Goal: Information Seeking & Learning: Find specific fact

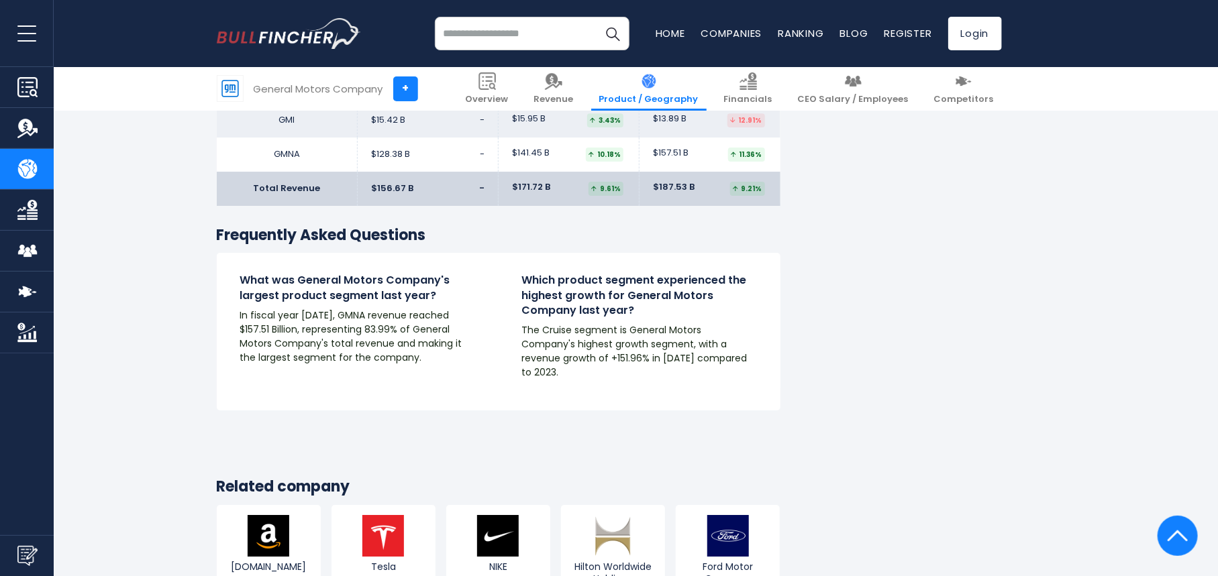
scroll to position [2280, 0]
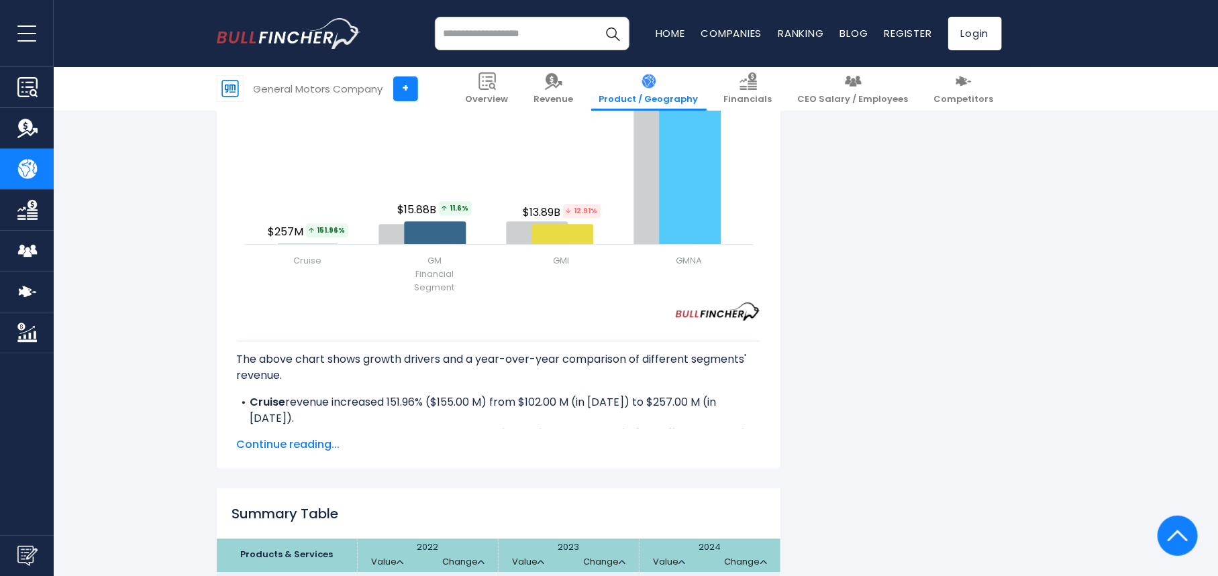
click at [300, 450] on span "Continue reading..." at bounding box center [498, 445] width 523 height 16
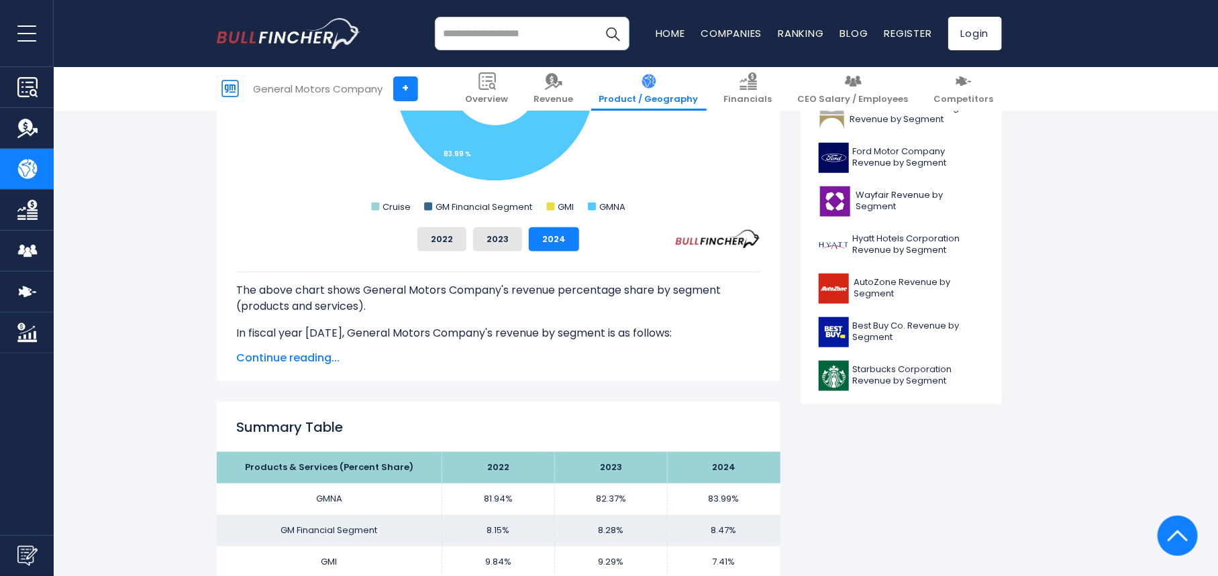
scroll to position [536, 0]
click at [251, 357] on span "Continue reading..." at bounding box center [498, 359] width 523 height 16
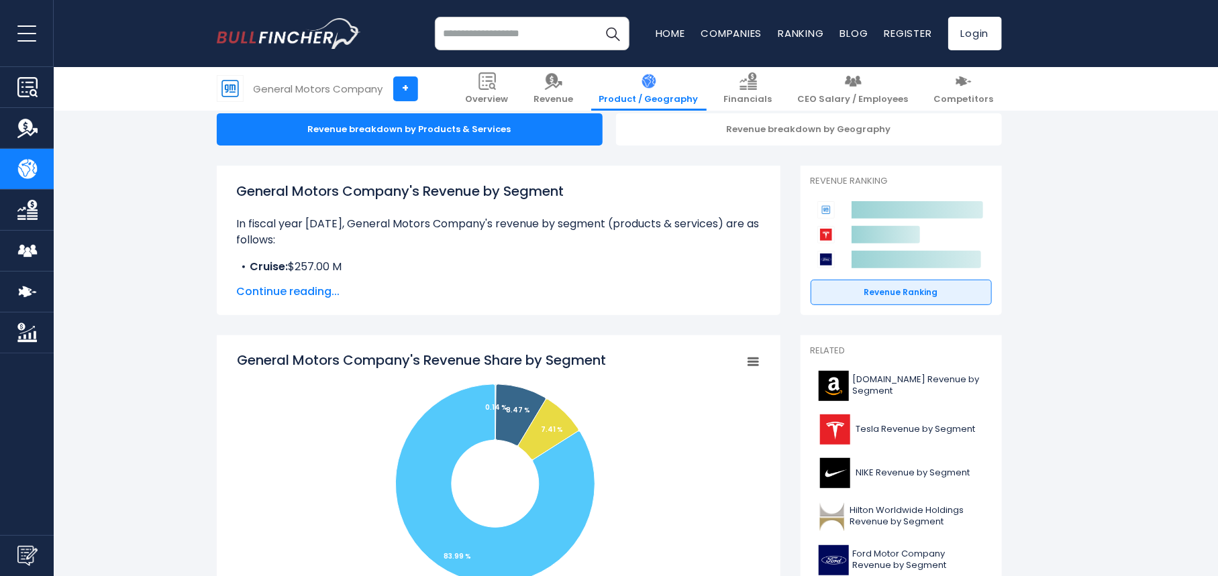
scroll to position [134, 0]
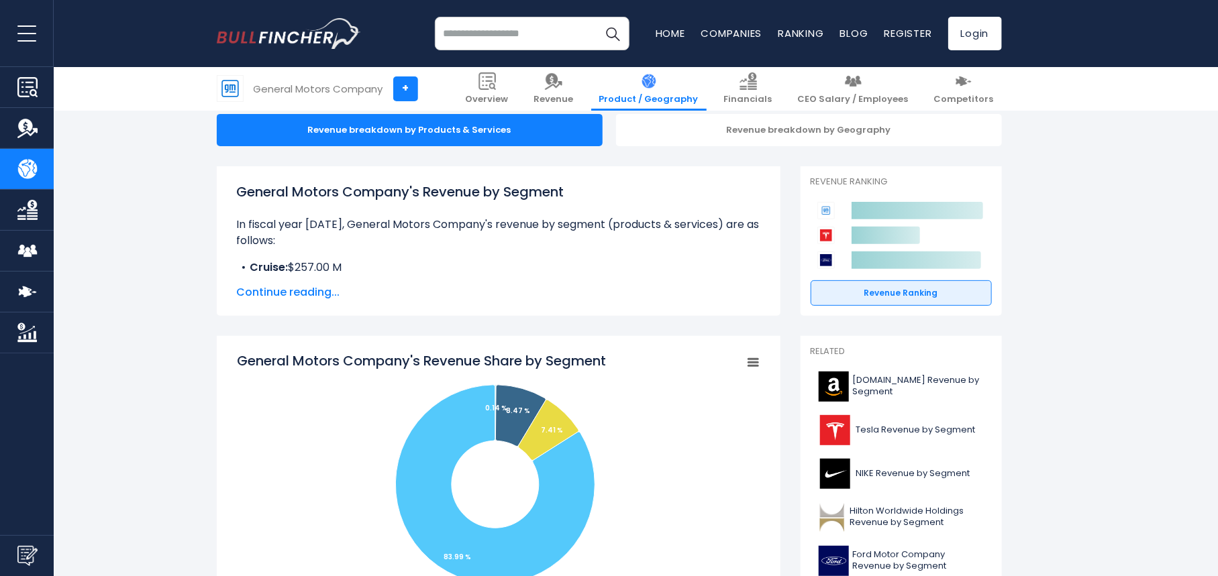
click at [321, 297] on span "Continue reading..." at bounding box center [498, 293] width 523 height 16
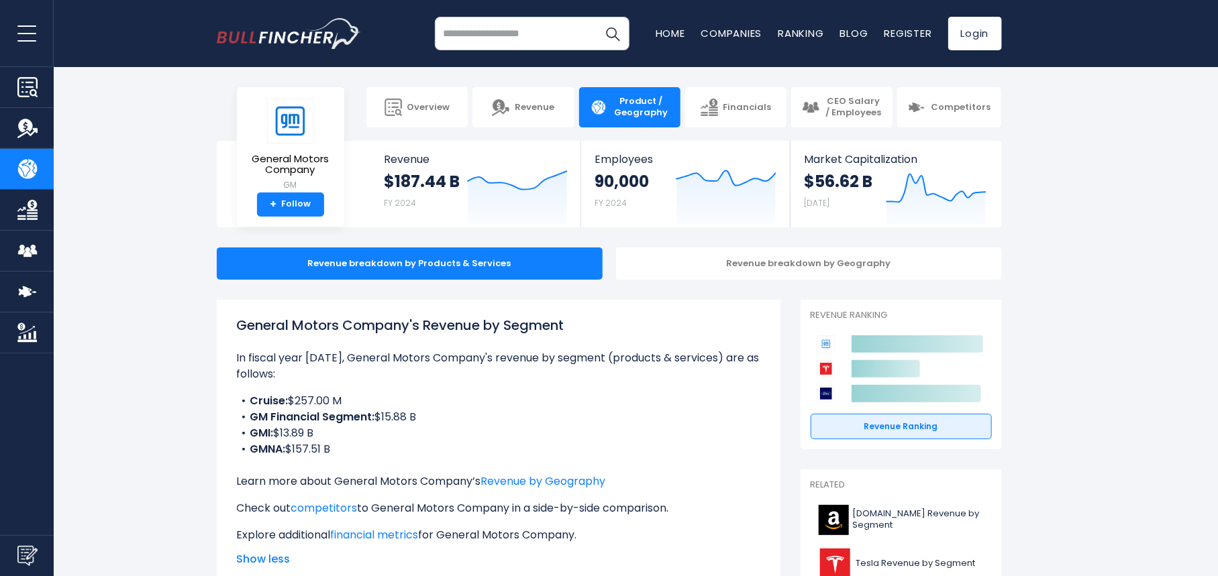
scroll to position [0, 0]
click at [514, 106] on link "Revenue" at bounding box center [522, 107] width 101 height 40
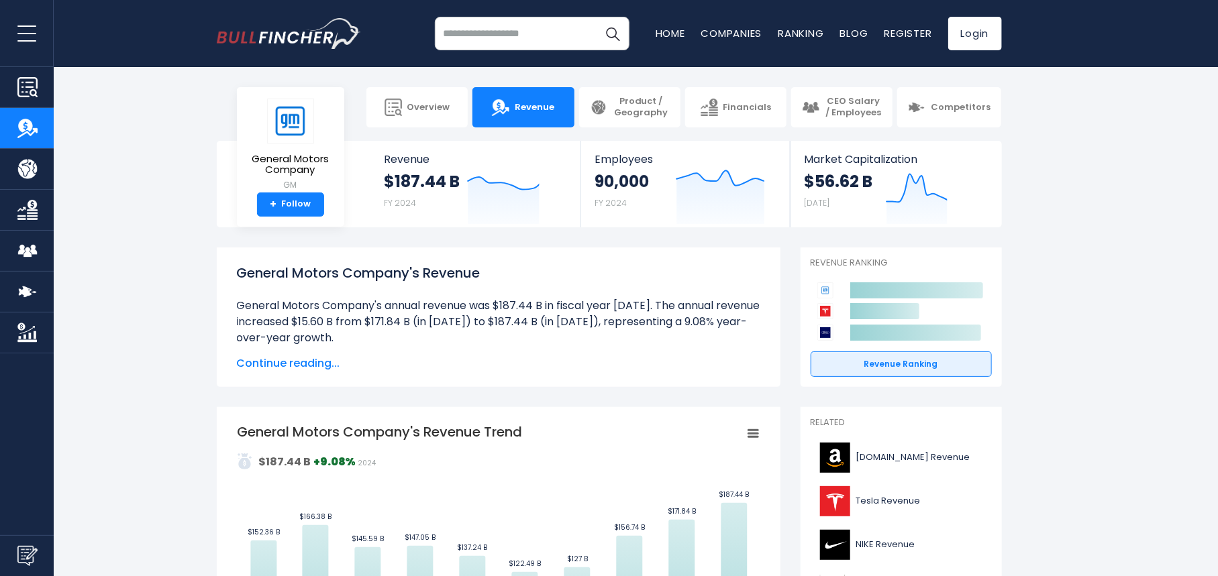
click at [295, 363] on span "Continue reading..." at bounding box center [498, 364] width 523 height 16
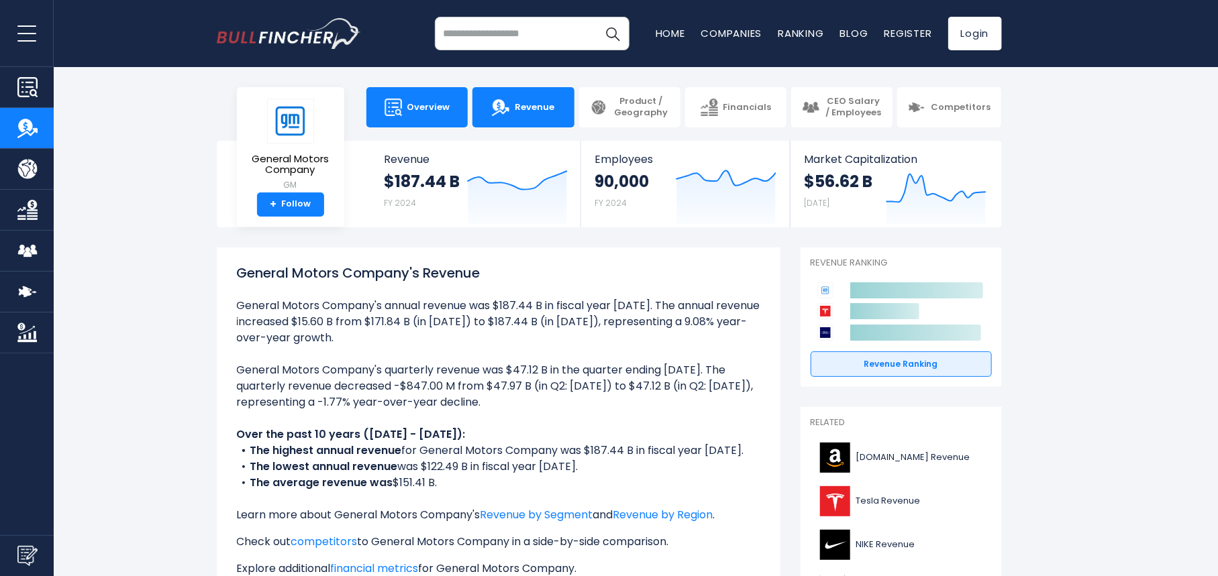
click at [390, 103] on img at bounding box center [393, 107] width 17 height 17
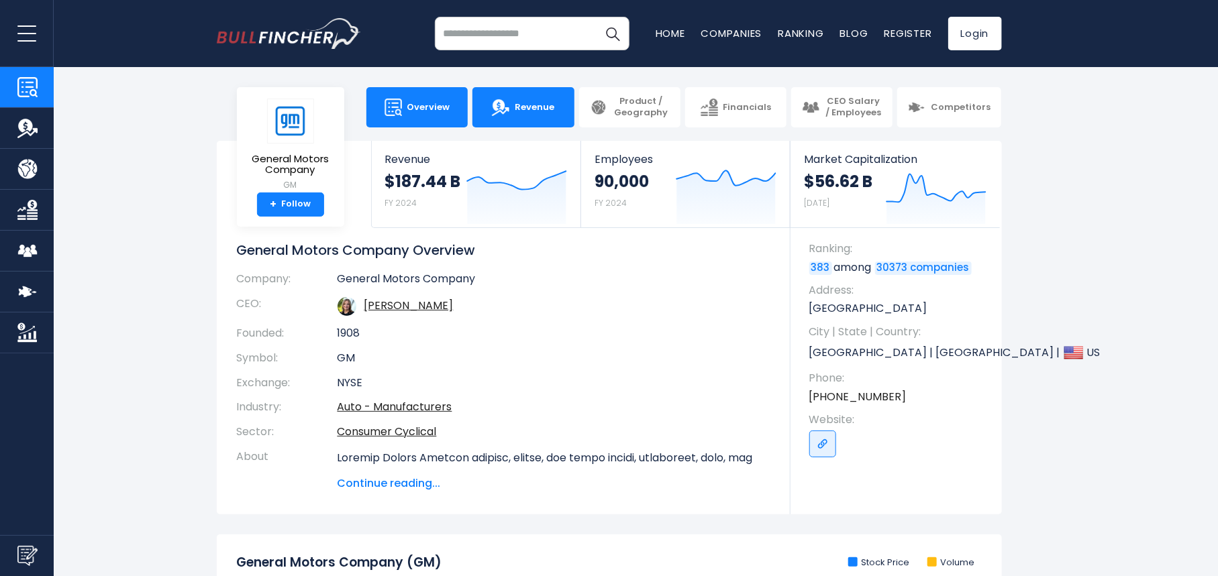
click at [521, 100] on link "Revenue" at bounding box center [522, 107] width 101 height 40
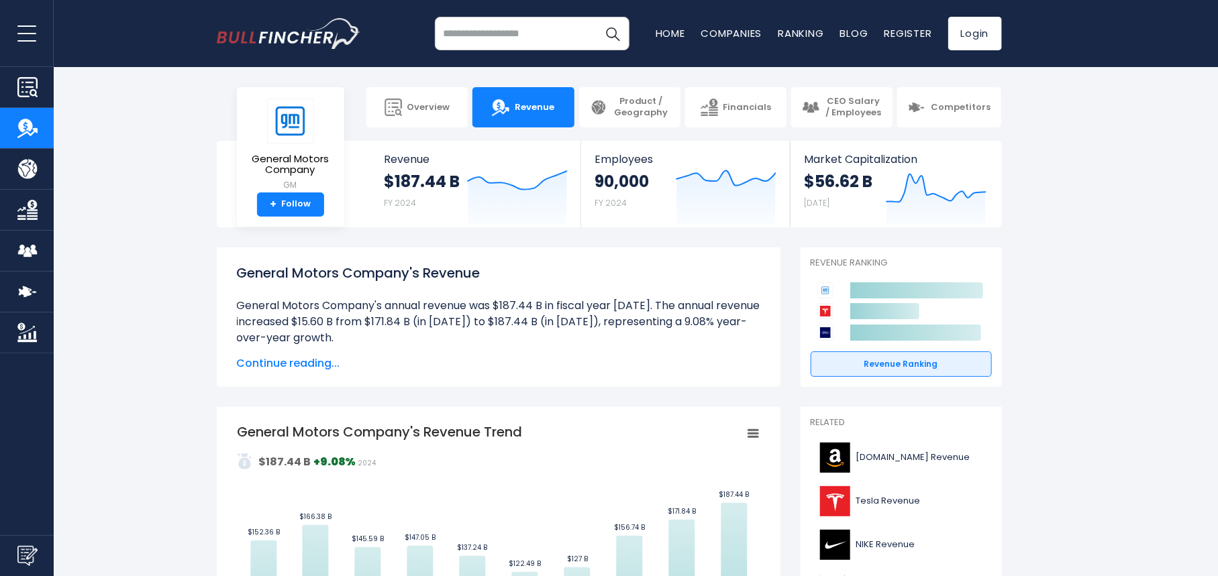
drag, startPoint x: 227, startPoint y: 370, endPoint x: 241, endPoint y: 366, distance: 14.0
click at [229, 370] on div "General Motors Company's Revenue General Motors Company's annual revenue was $1…" at bounding box center [499, 318] width 564 height 140
click at [242, 366] on span "Continue reading..." at bounding box center [498, 364] width 523 height 16
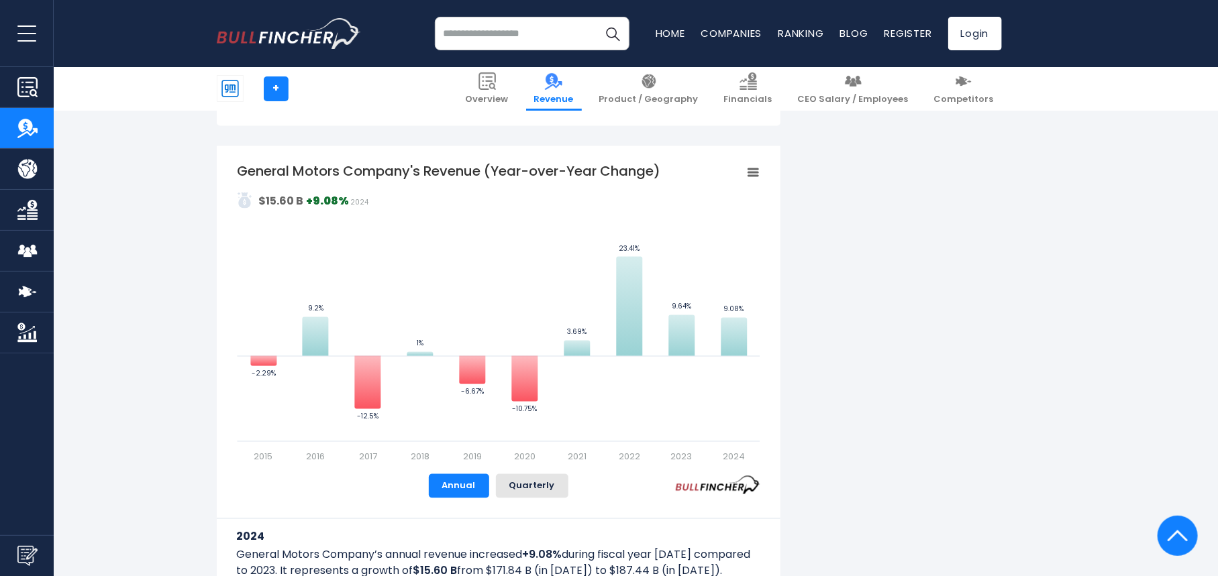
scroll to position [1073, 0]
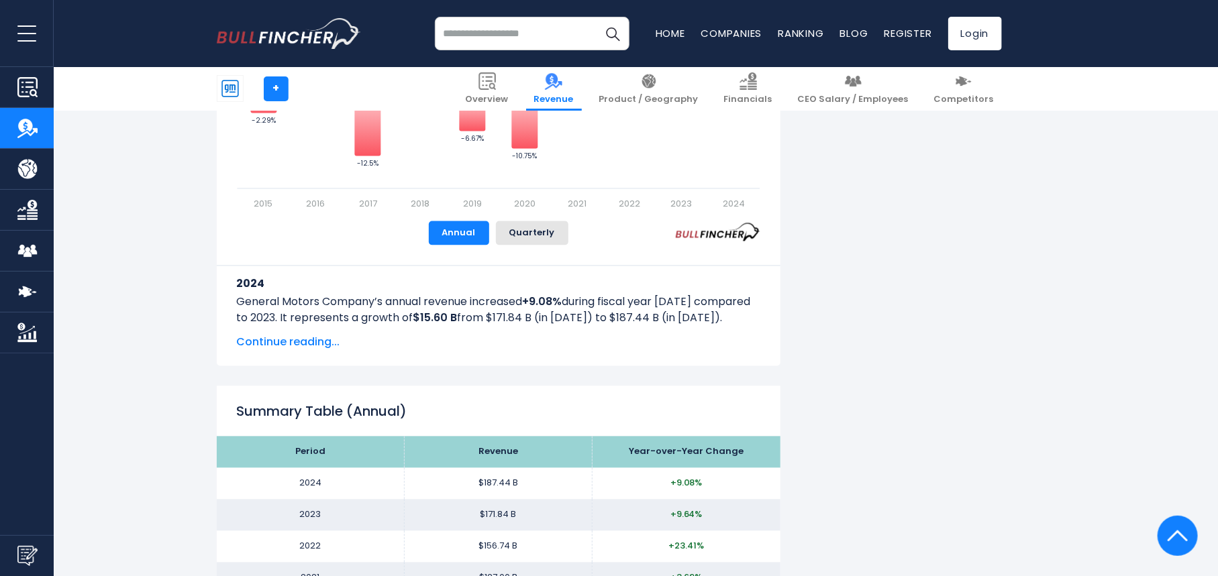
click at [272, 345] on span "Continue reading..." at bounding box center [498, 343] width 523 height 16
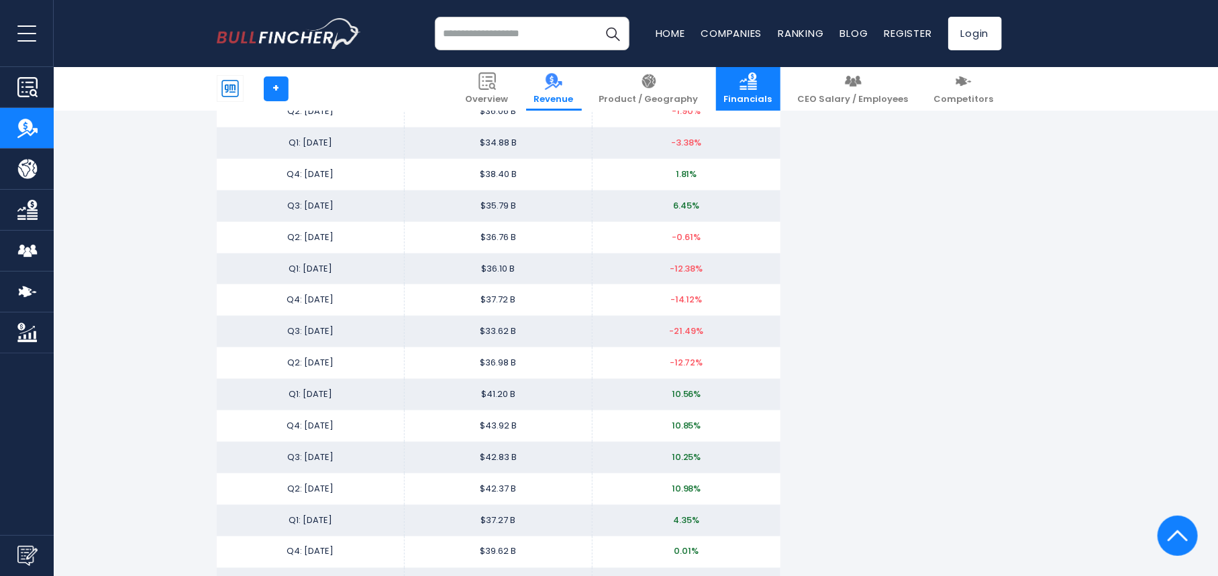
click at [759, 83] on link "Financials" at bounding box center [748, 89] width 64 height 44
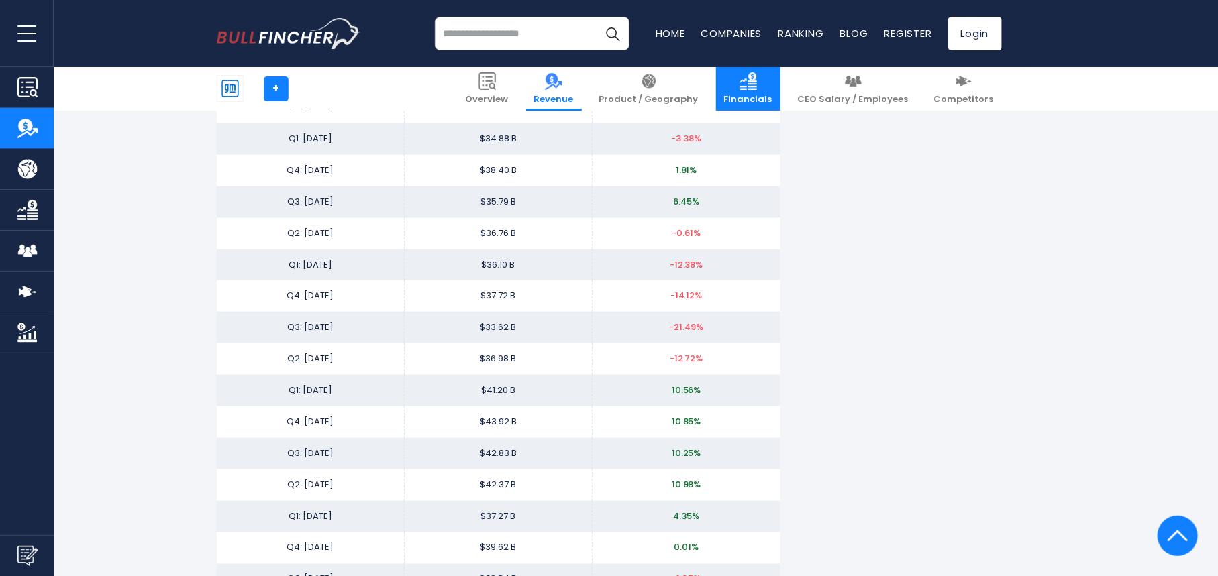
scroll to position [3554, 0]
click at [759, 84] on link "Financials" at bounding box center [748, 89] width 64 height 44
click at [772, 97] on span "Financials" at bounding box center [748, 99] width 48 height 11
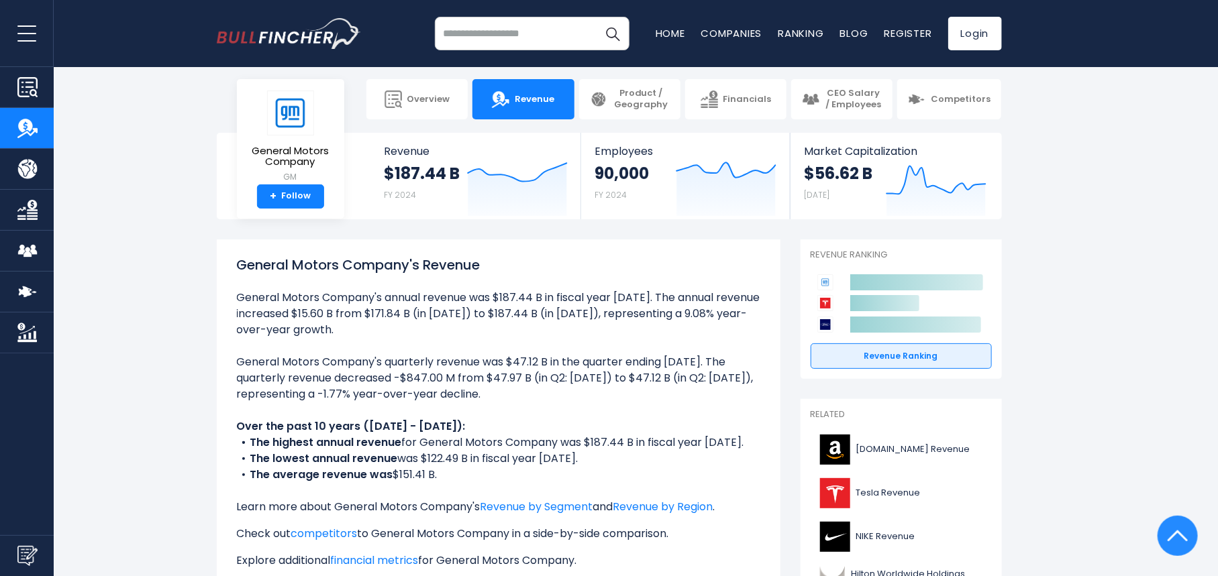
scroll to position [0, 0]
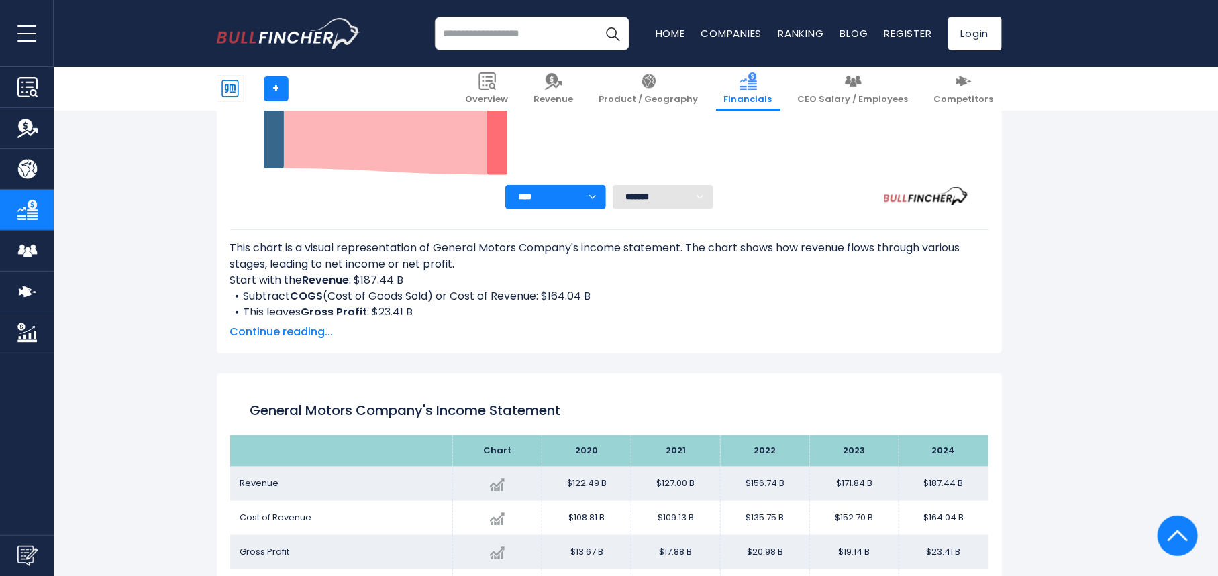
click at [296, 331] on span "Continue reading..." at bounding box center [609, 332] width 758 height 16
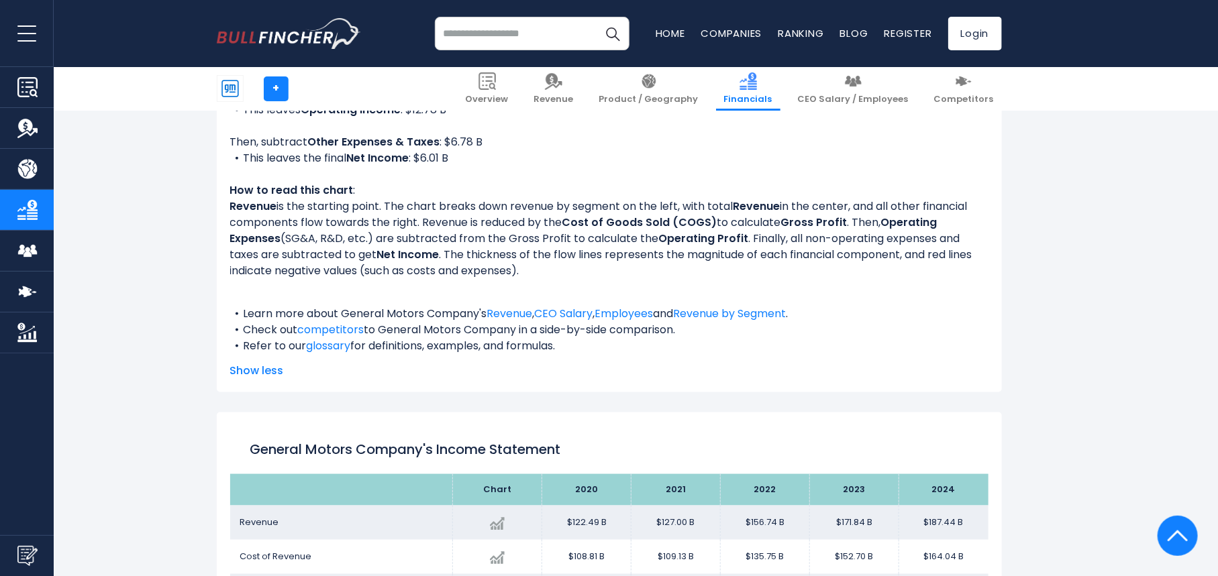
scroll to position [734, 0]
click at [699, 98] on span "Product / Geography" at bounding box center [648, 99] width 99 height 11
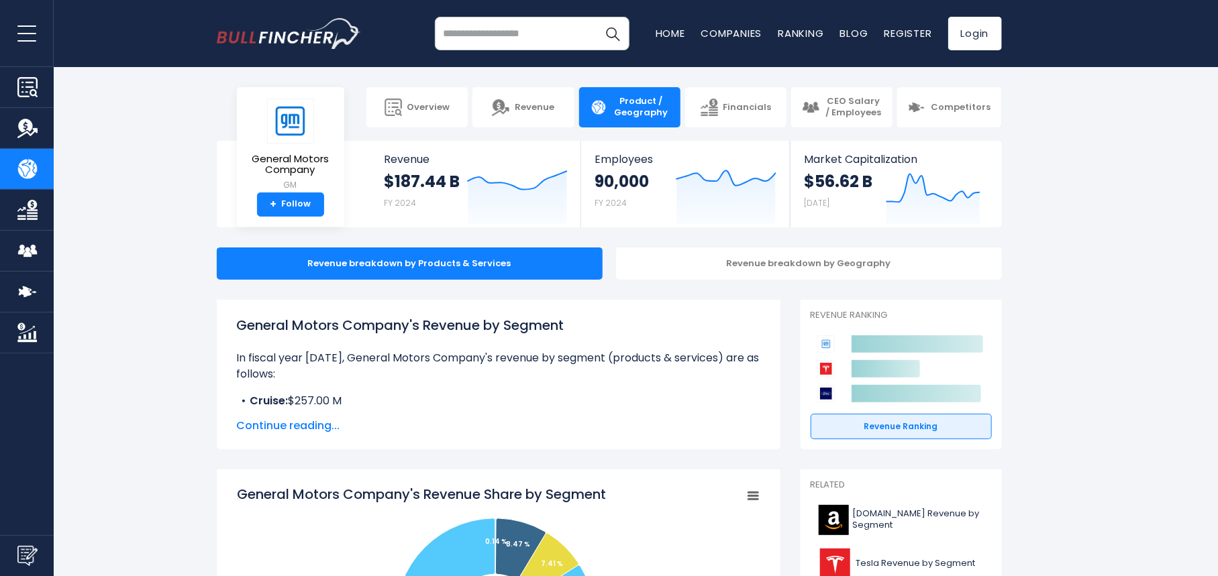
click at [304, 426] on span "Continue reading..." at bounding box center [498, 426] width 523 height 16
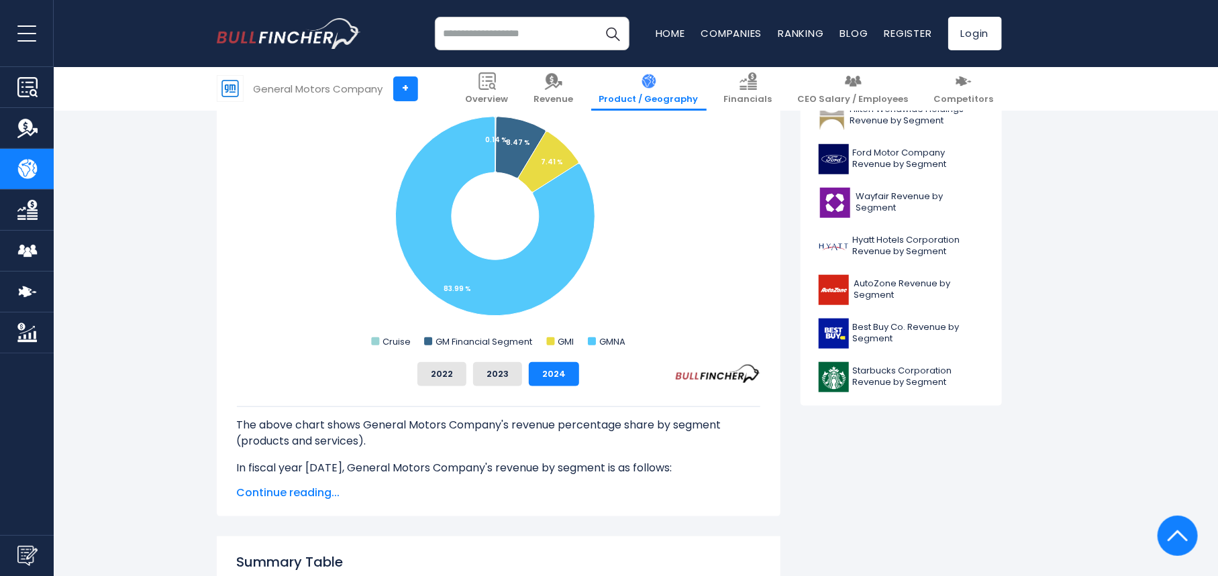
scroll to position [536, 0]
click at [314, 497] on span "Continue reading..." at bounding box center [498, 492] width 523 height 16
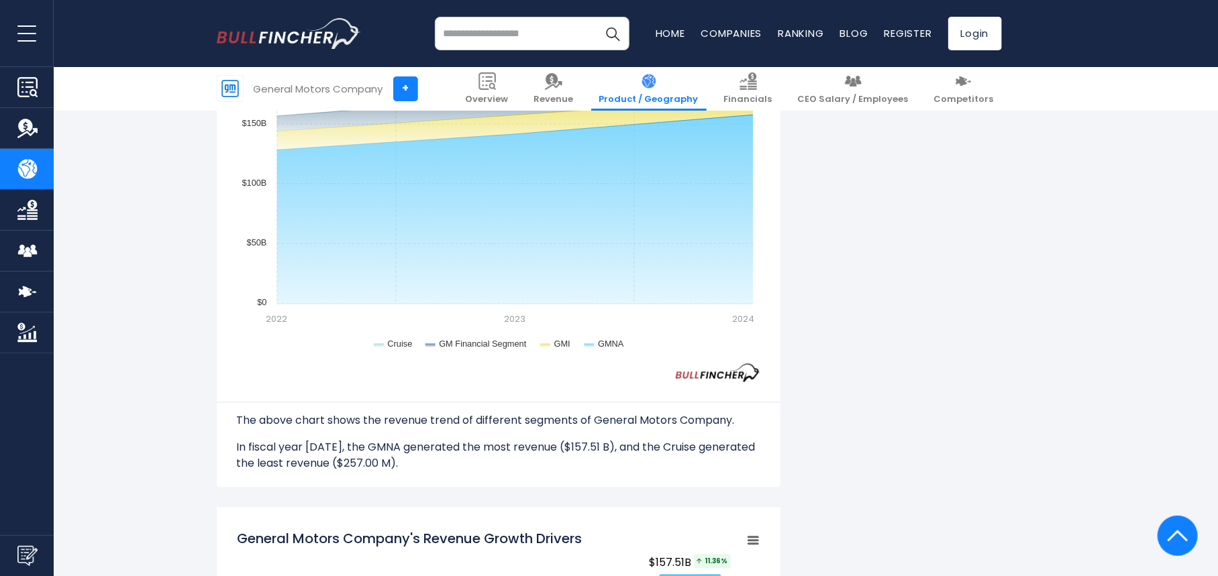
scroll to position [1476, 0]
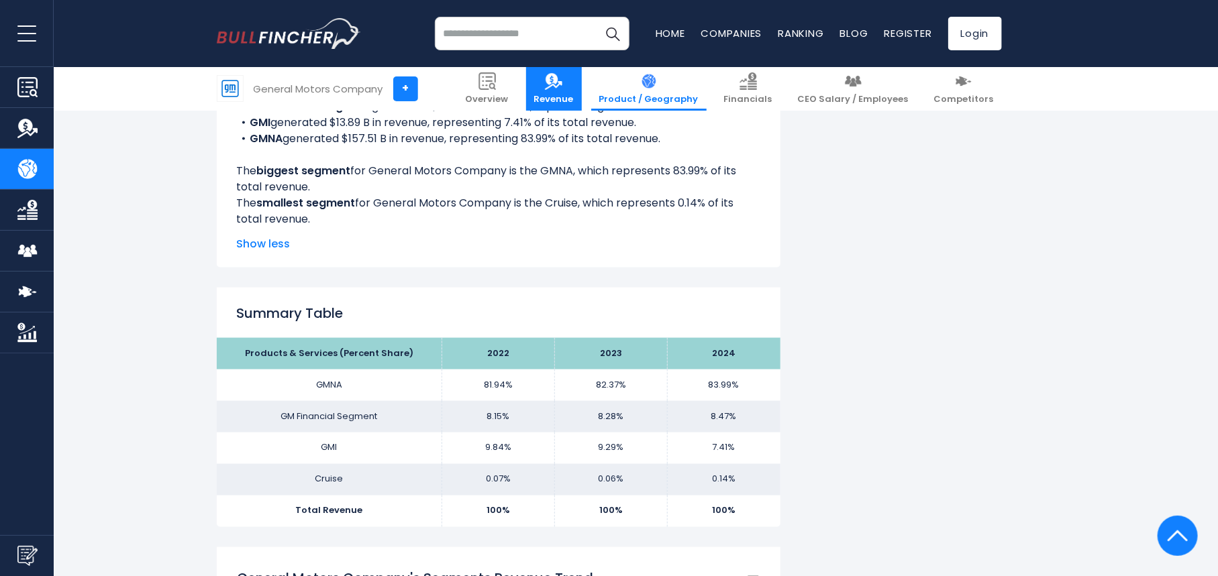
click at [582, 91] on link "Revenue" at bounding box center [554, 89] width 56 height 44
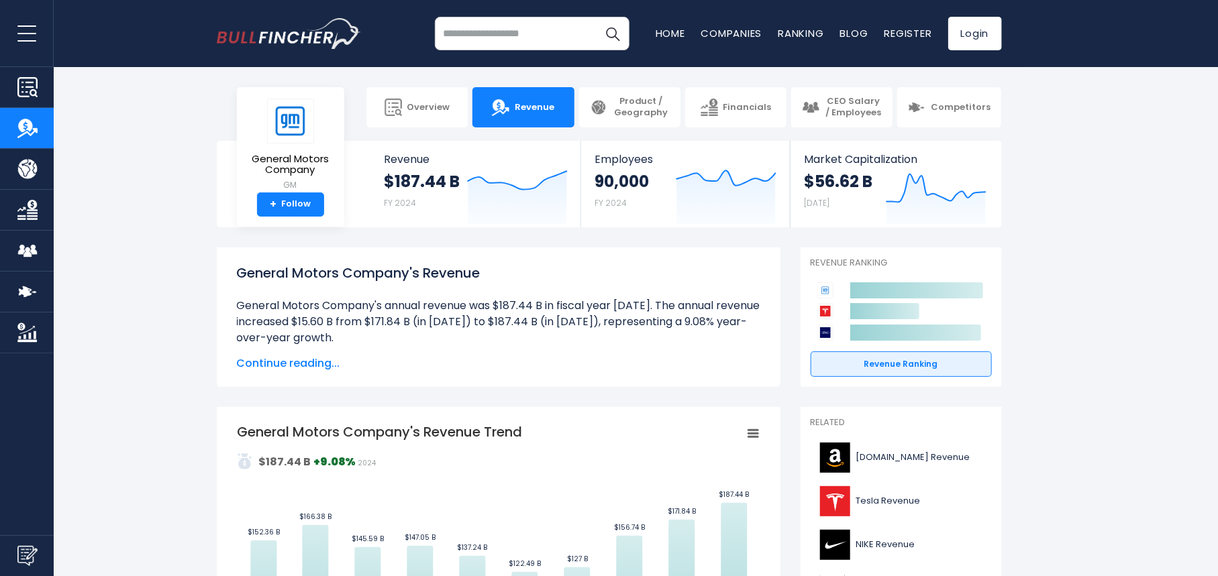
click at [331, 364] on span "Continue reading..." at bounding box center [498, 364] width 523 height 16
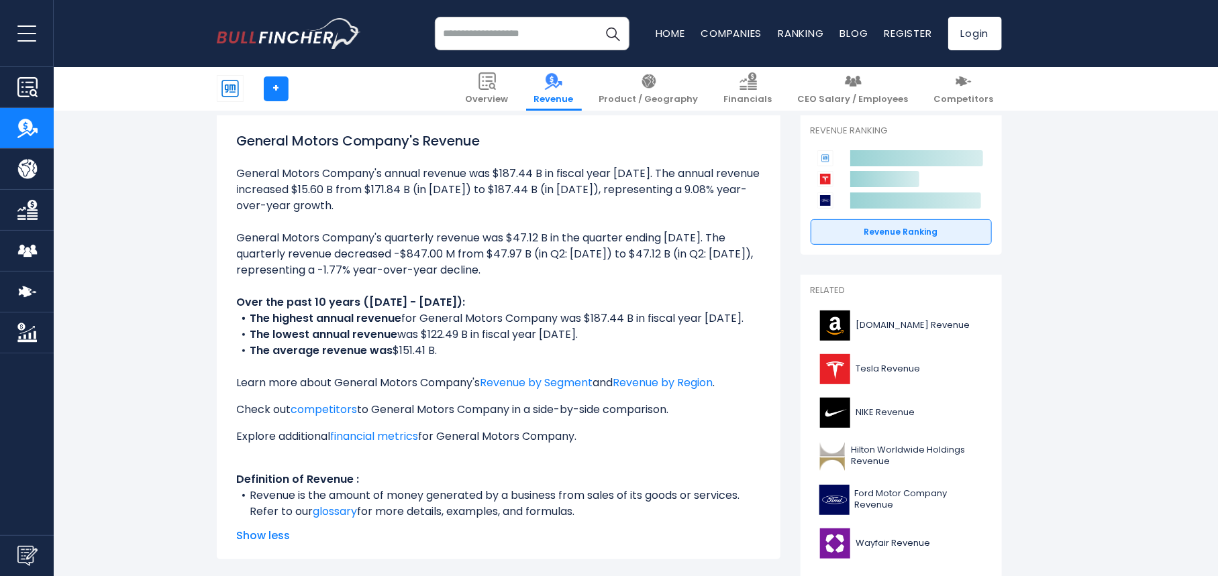
scroll to position [133, 0]
click at [660, 315] on li "The highest annual revenue for General Motors Company was $187.44 B in fiscal y…" at bounding box center [498, 318] width 523 height 16
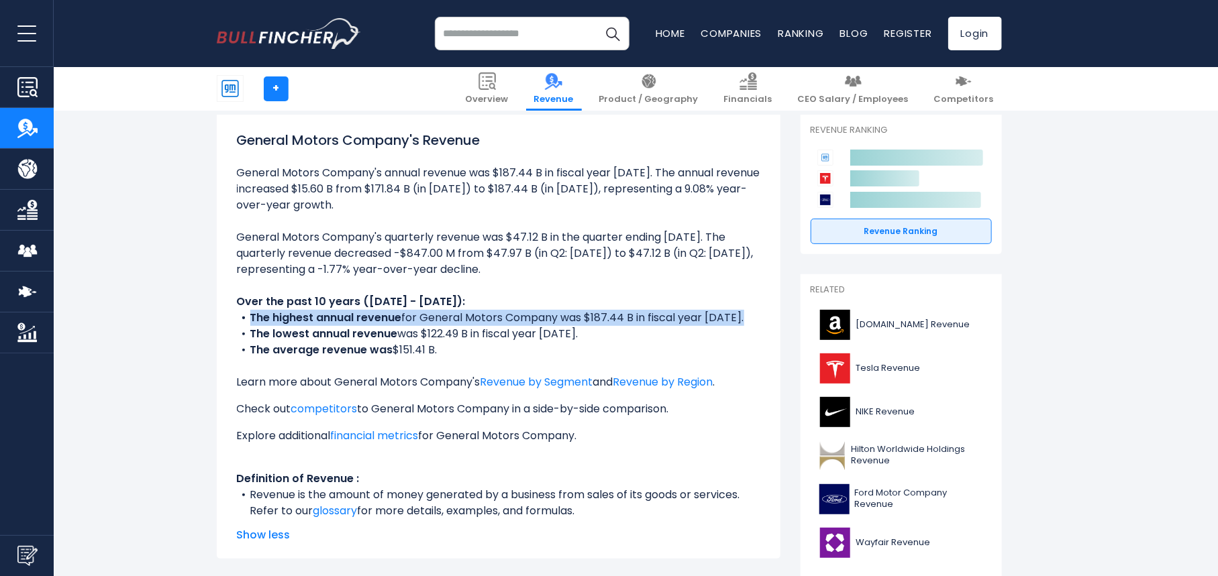
click at [660, 315] on li "The highest annual revenue for General Motors Company was $187.44 B in fiscal y…" at bounding box center [498, 318] width 523 height 16
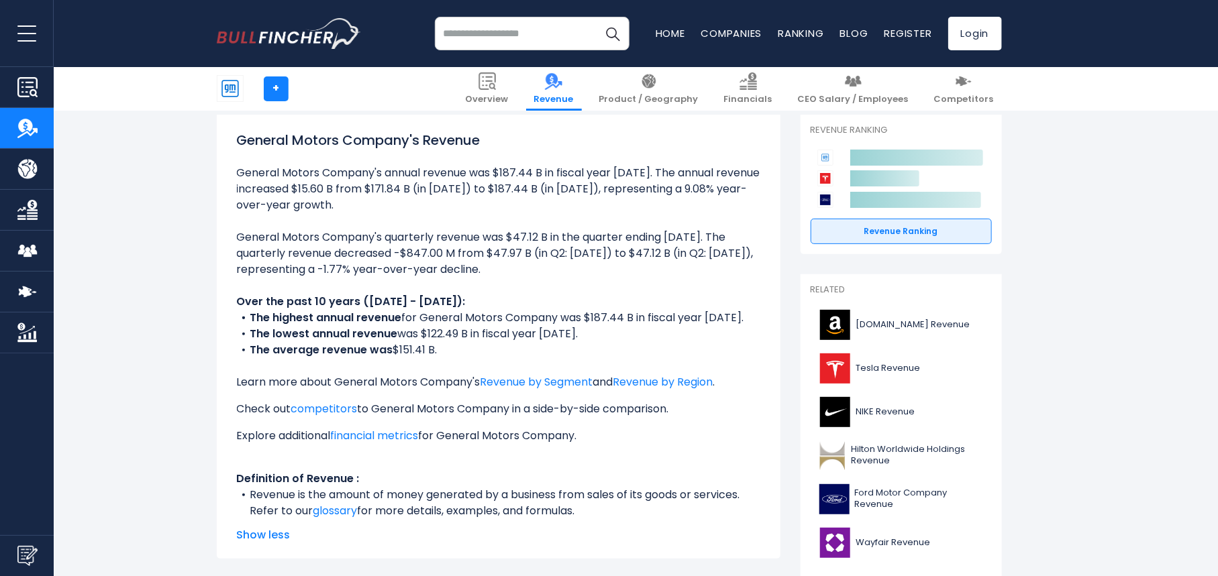
drag, startPoint x: 660, startPoint y: 315, endPoint x: 579, endPoint y: 335, distance: 82.8
click at [579, 335] on li "The lowest annual revenue was $122.49 B in fiscal year 2020." at bounding box center [498, 334] width 523 height 16
drag, startPoint x: 463, startPoint y: 347, endPoint x: 250, endPoint y: 318, distance: 214.7
click at [250, 318] on ul "General Motors Company's annual revenue was $187.44 B in fiscal year 2024. The …" at bounding box center [498, 342] width 523 height 354
copy ul "The highest annual revenue for General Motors Company was $187.44 B in fiscal y…"
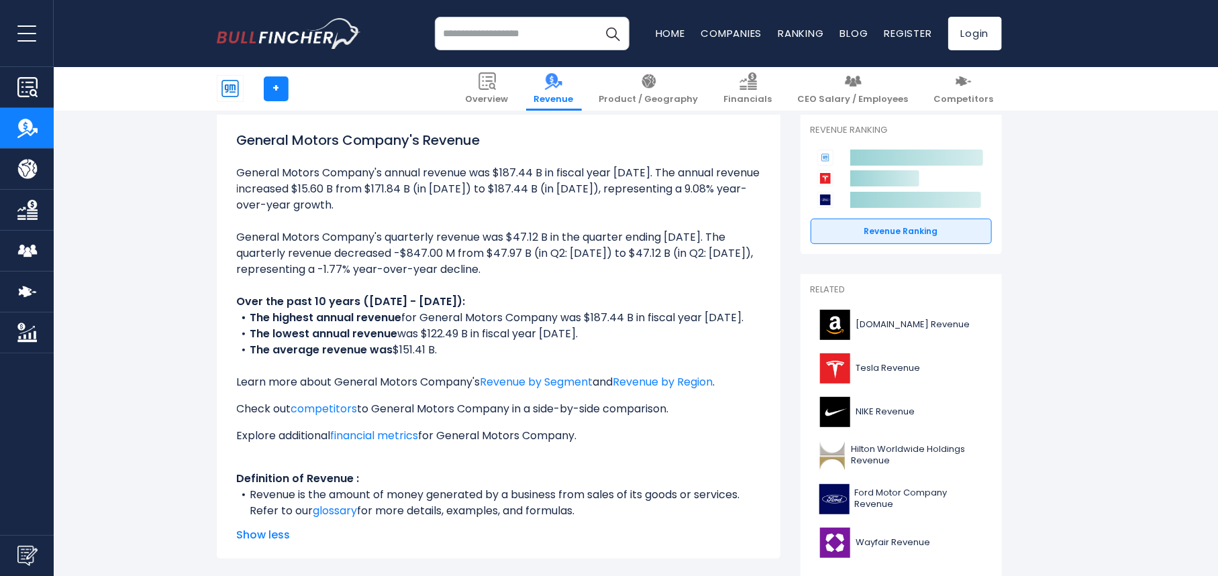
click at [321, 307] on b "Over the past 10 years ([DATE] - [DATE]):" at bounding box center [351, 301] width 229 height 15
drag, startPoint x: 442, startPoint y: 350, endPoint x: 233, endPoint y: 308, distance: 213.6
click at [233, 308] on div "General Motors Company's Revenue General Motors Company's annual revenue was $1…" at bounding box center [499, 337] width 564 height 444
copy ul "Over the past 10 years (2015 - 2024): The highest annual revenue for General Mo…"
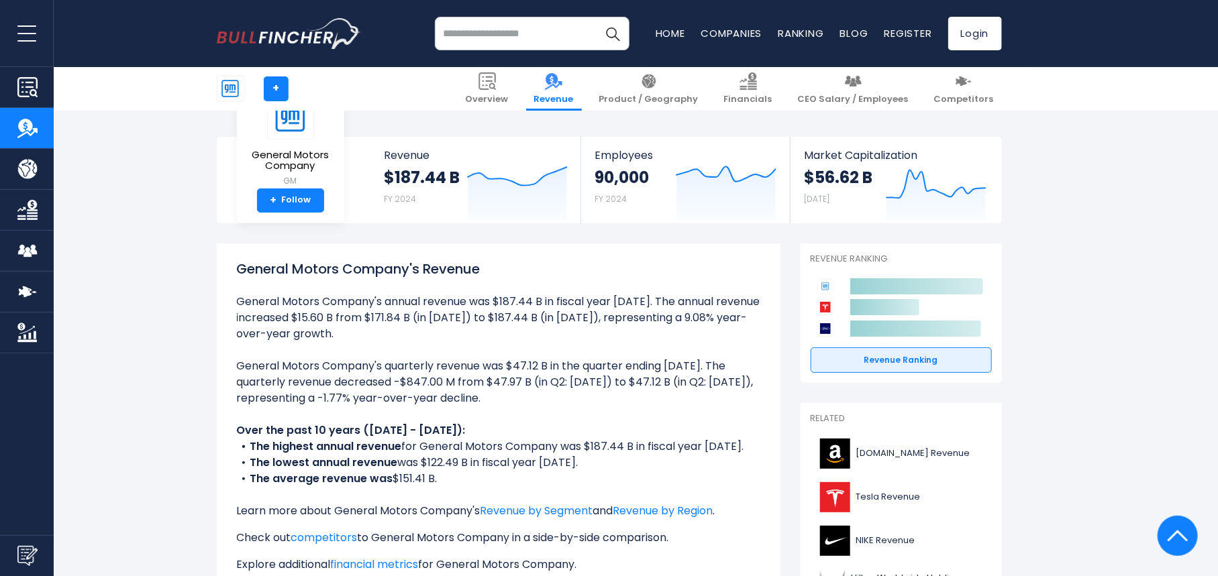
scroll to position [0, 0]
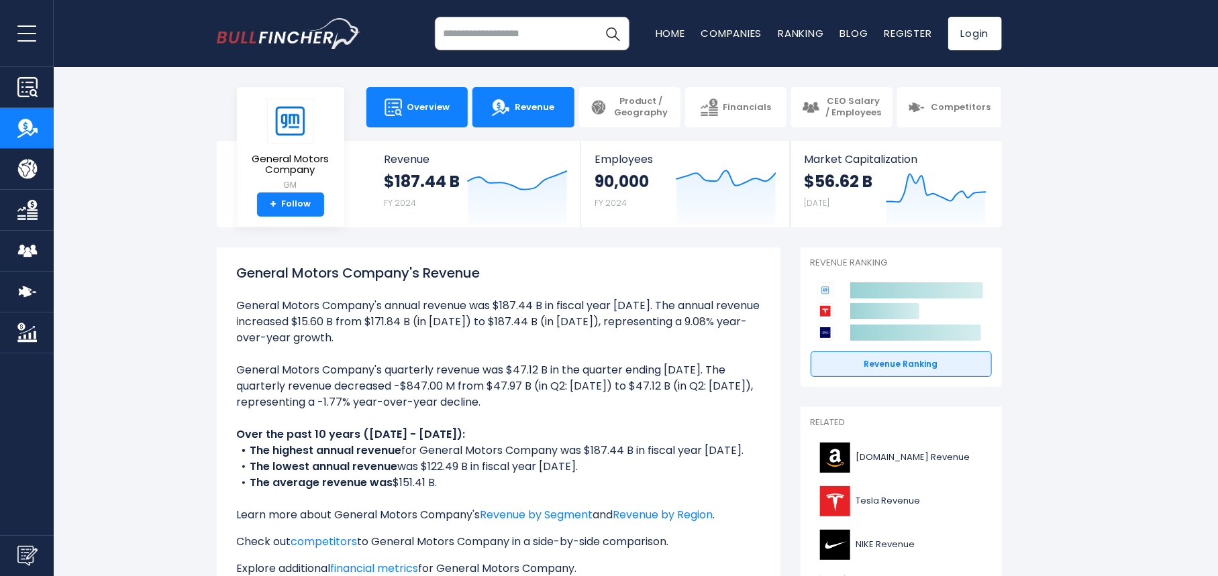
click at [430, 108] on span "Overview" at bounding box center [428, 107] width 43 height 11
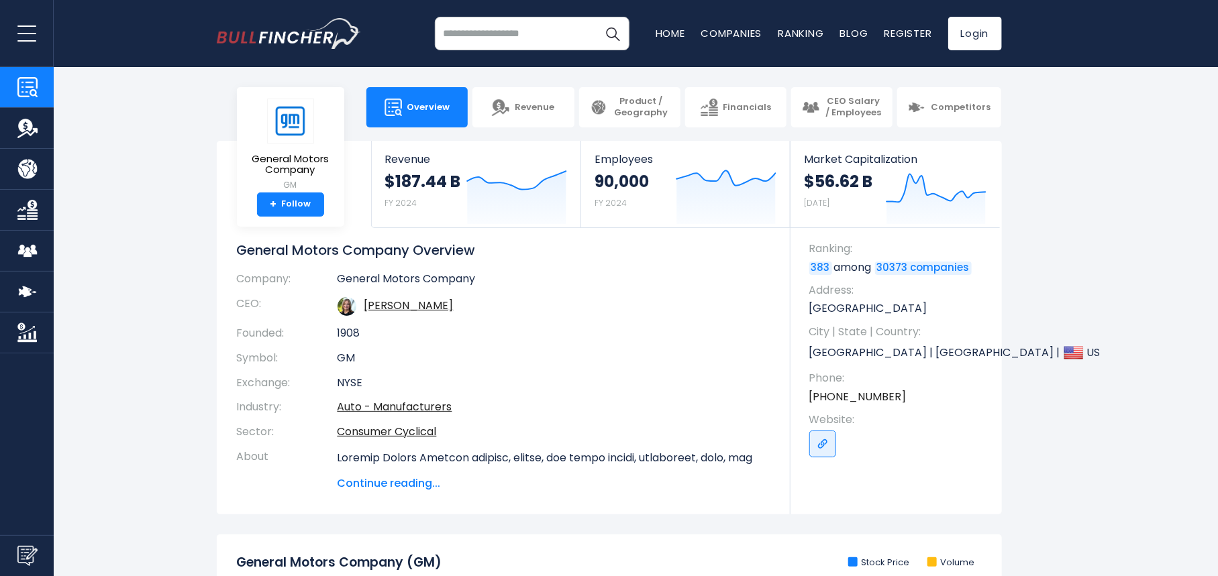
click at [450, 250] on h1 "General Motors Company Overview" at bounding box center [503, 250] width 533 height 17
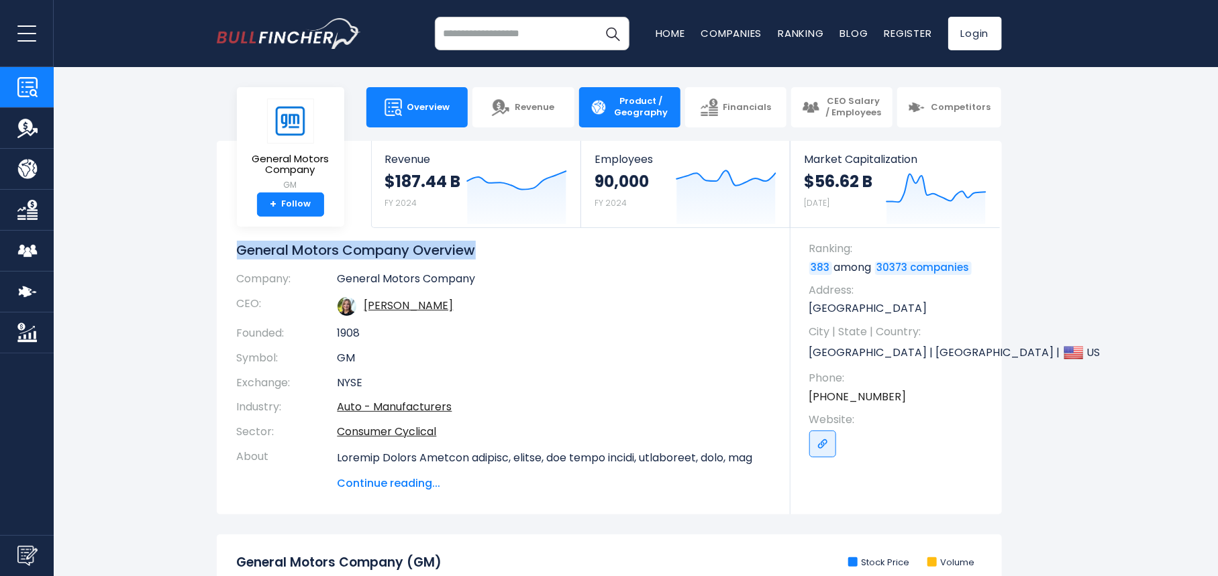
drag, startPoint x: 450, startPoint y: 250, endPoint x: 614, endPoint y: 119, distance: 209.6
click at [614, 119] on link "Product / Geography" at bounding box center [629, 107] width 101 height 40
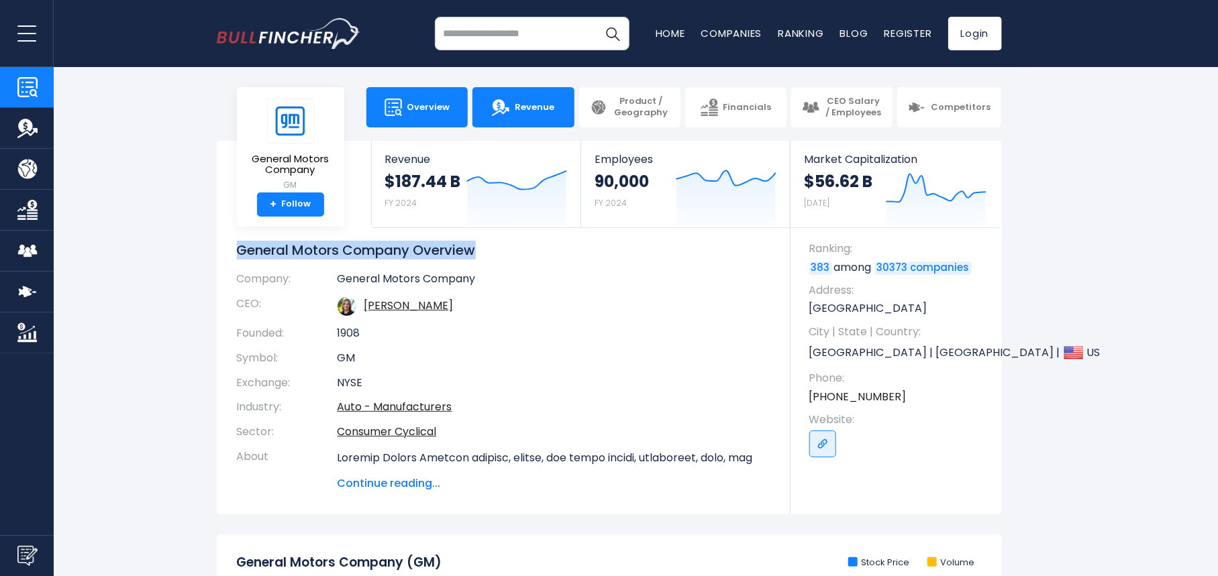
click at [547, 112] on span "Revenue" at bounding box center [535, 107] width 40 height 11
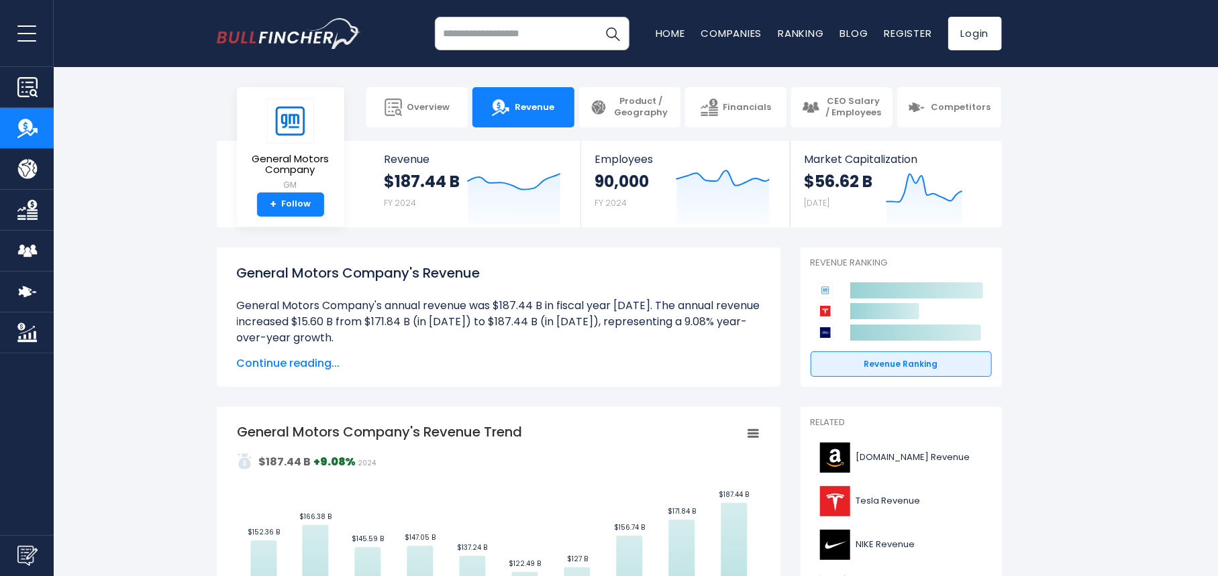
click at [328, 371] on span "Continue reading..." at bounding box center [498, 364] width 523 height 16
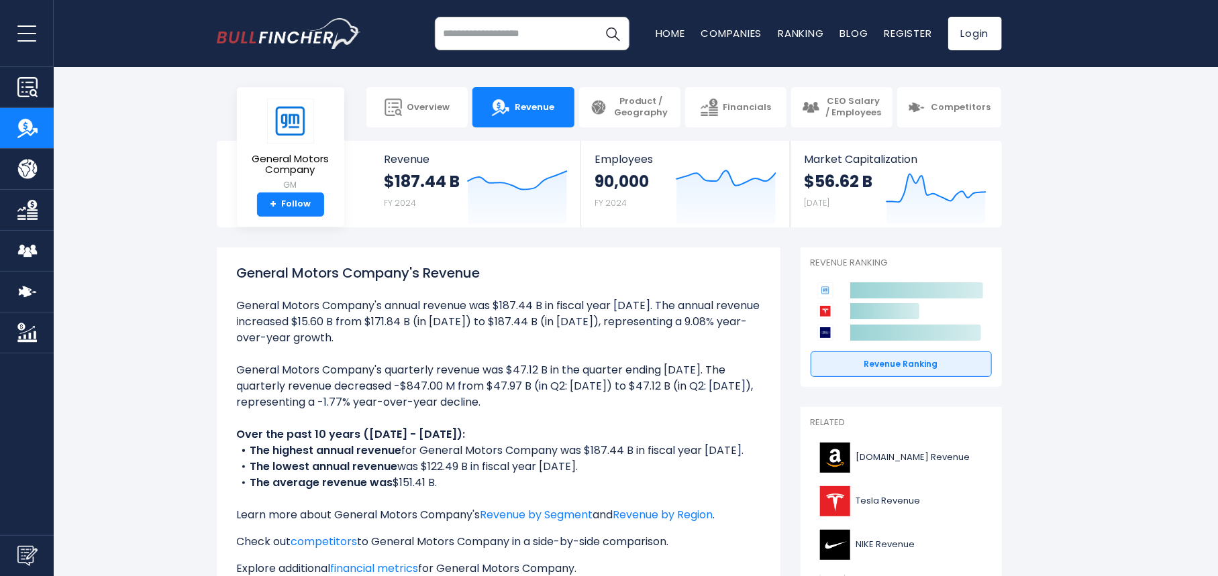
click at [359, 272] on h1 "General Motors Company's Revenue" at bounding box center [498, 273] width 523 height 20
copy div "General Motors Company's Revenue"
